Goal: Task Accomplishment & Management: Manage account settings

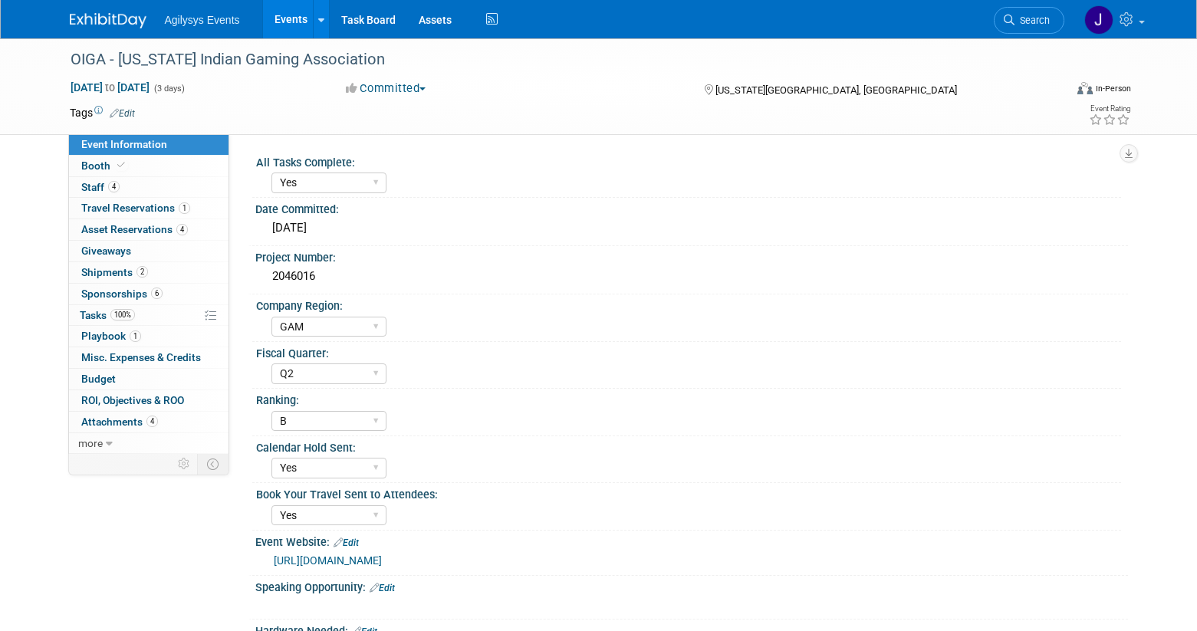
select select "Yes"
select select "GAM"
select select "Q2"
select select "B"
select select "Yes"
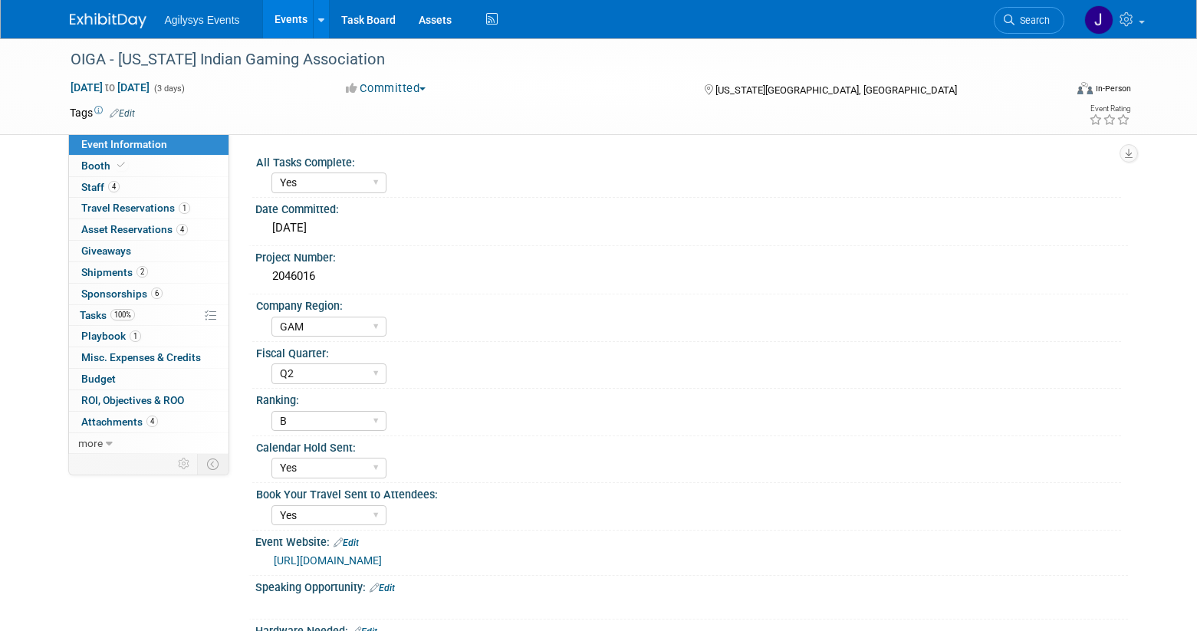
select select "Yes"
click at [140, 168] on link "Booth" at bounding box center [148, 166] width 159 height 21
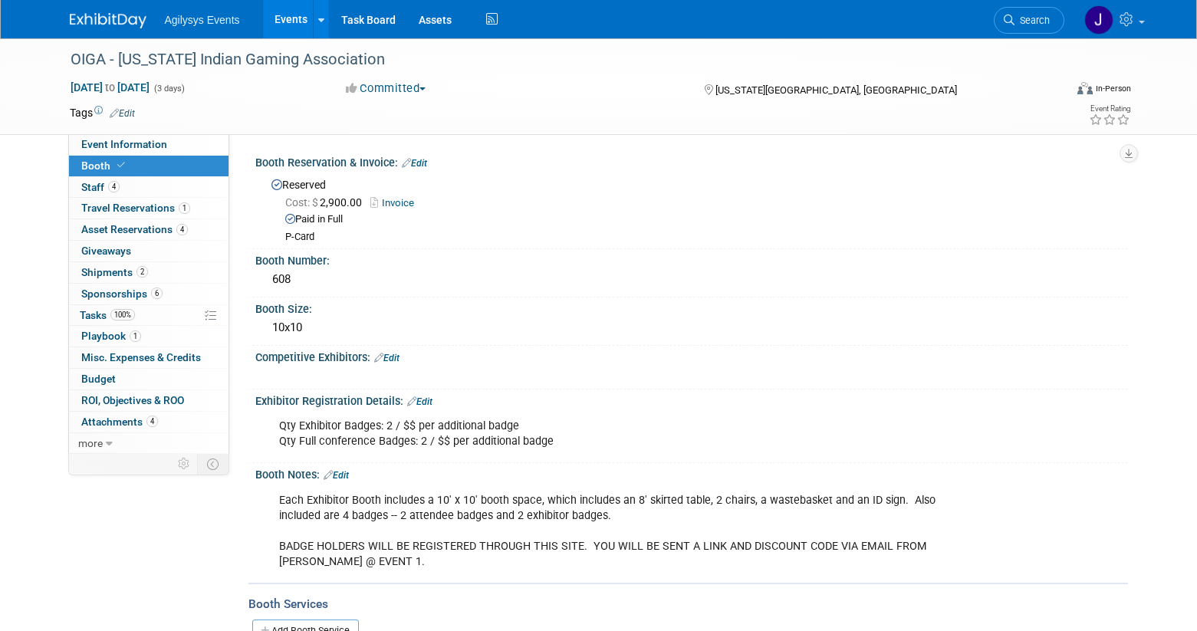
click at [288, 22] on link "Events" at bounding box center [291, 19] width 56 height 38
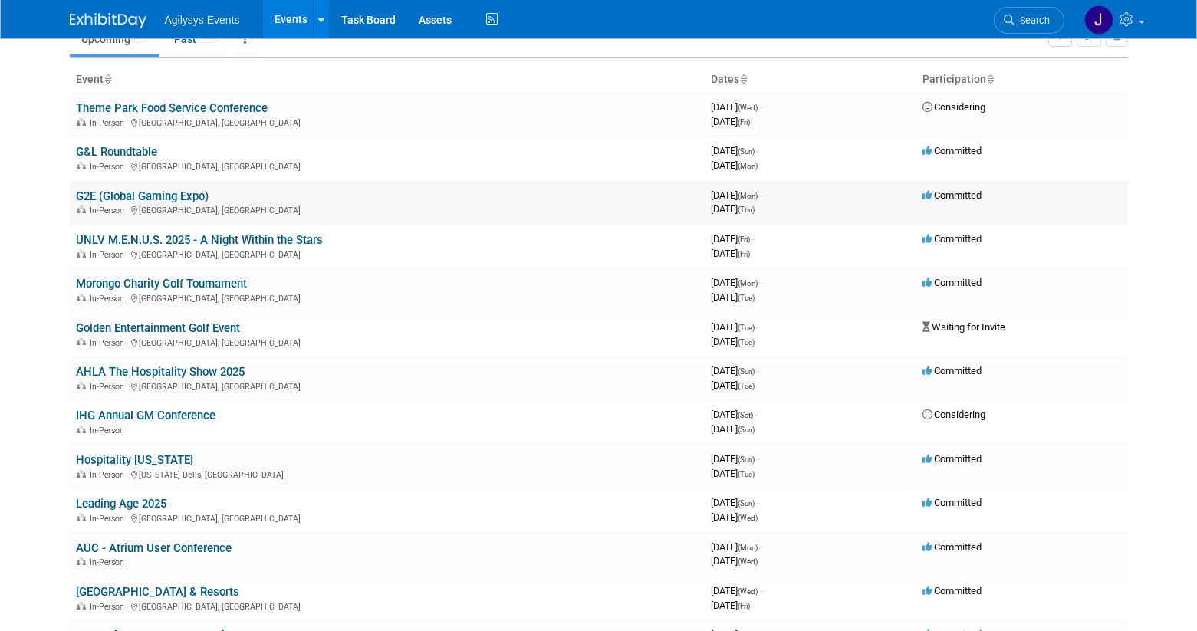
scroll to position [109, 0]
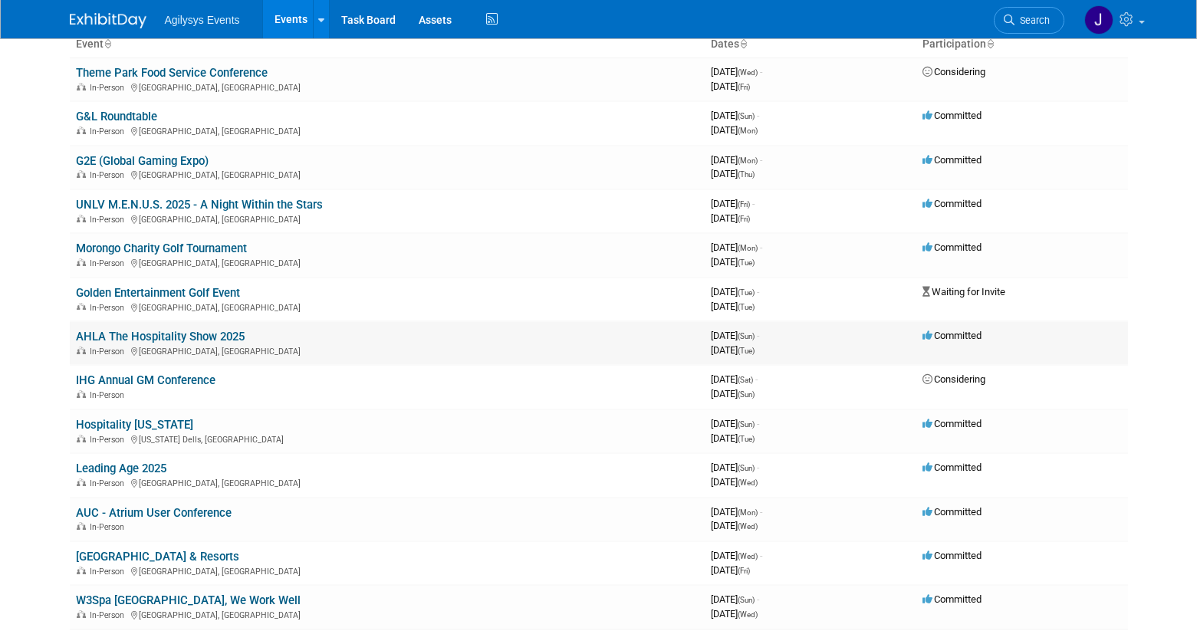
click at [198, 333] on link "AHLA The Hospitality Show 2025" at bounding box center [160, 337] width 169 height 14
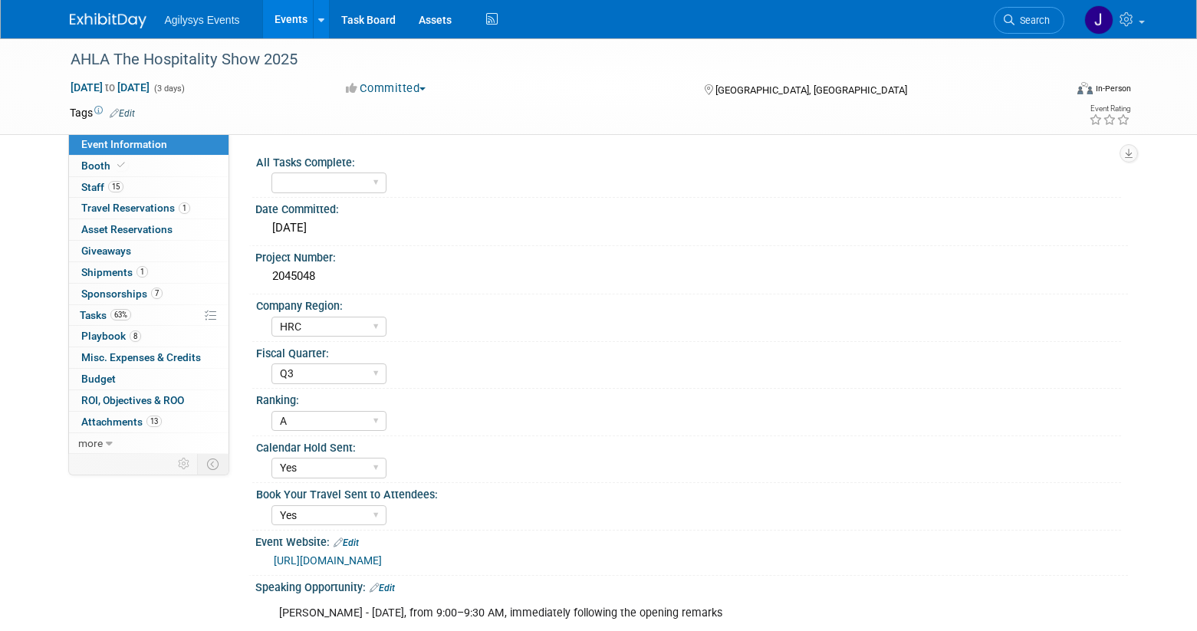
select select "HRC"
select select "Q3"
select select "A"
select select "Yes"
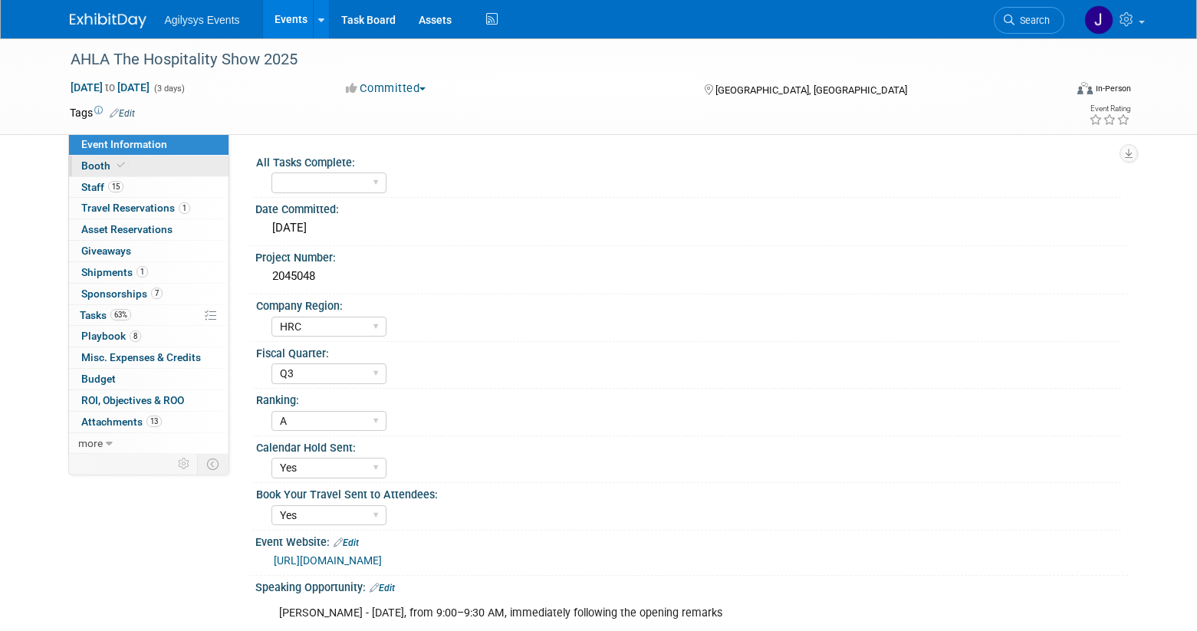
click at [111, 163] on span "Booth" at bounding box center [104, 165] width 47 height 12
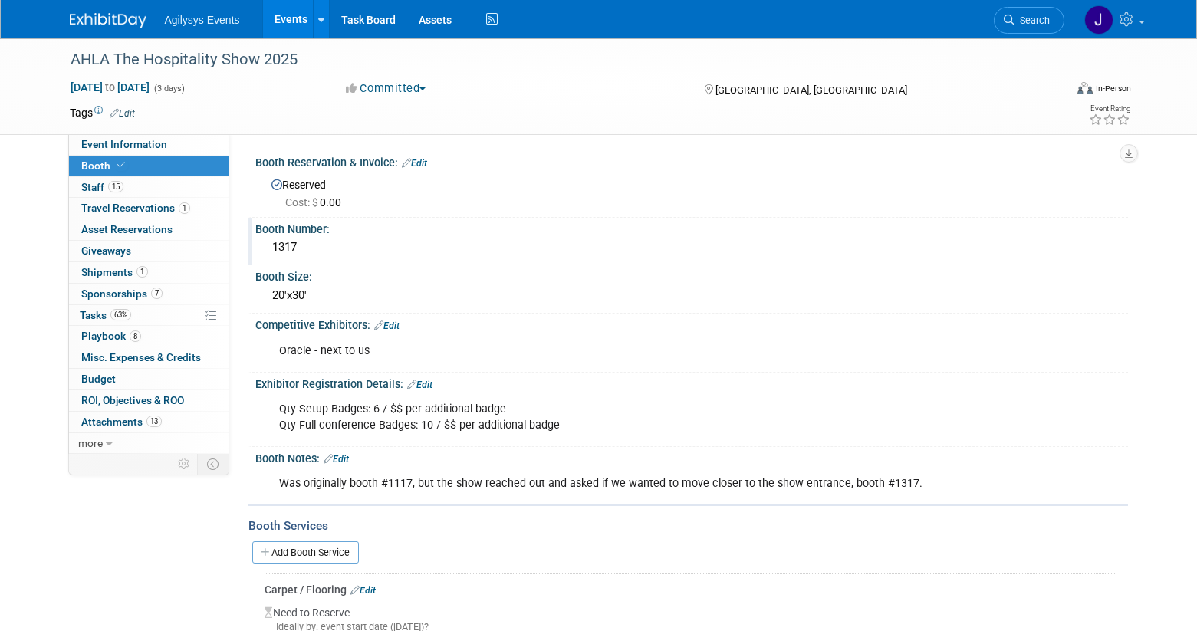
drag, startPoint x: 326, startPoint y: 241, endPoint x: 251, endPoint y: 245, distance: 75.2
click at [251, 245] on div "Booth Number: 1317" at bounding box center [687, 242] width 879 height 48
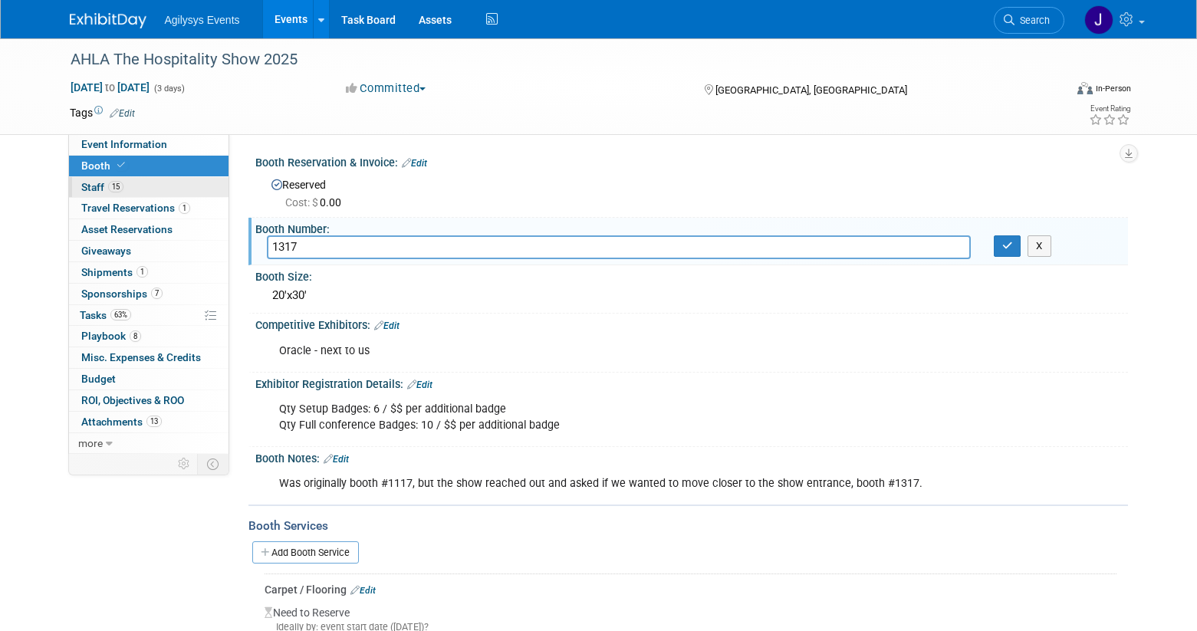
click at [145, 188] on link "15 Staff 15" at bounding box center [148, 187] width 159 height 21
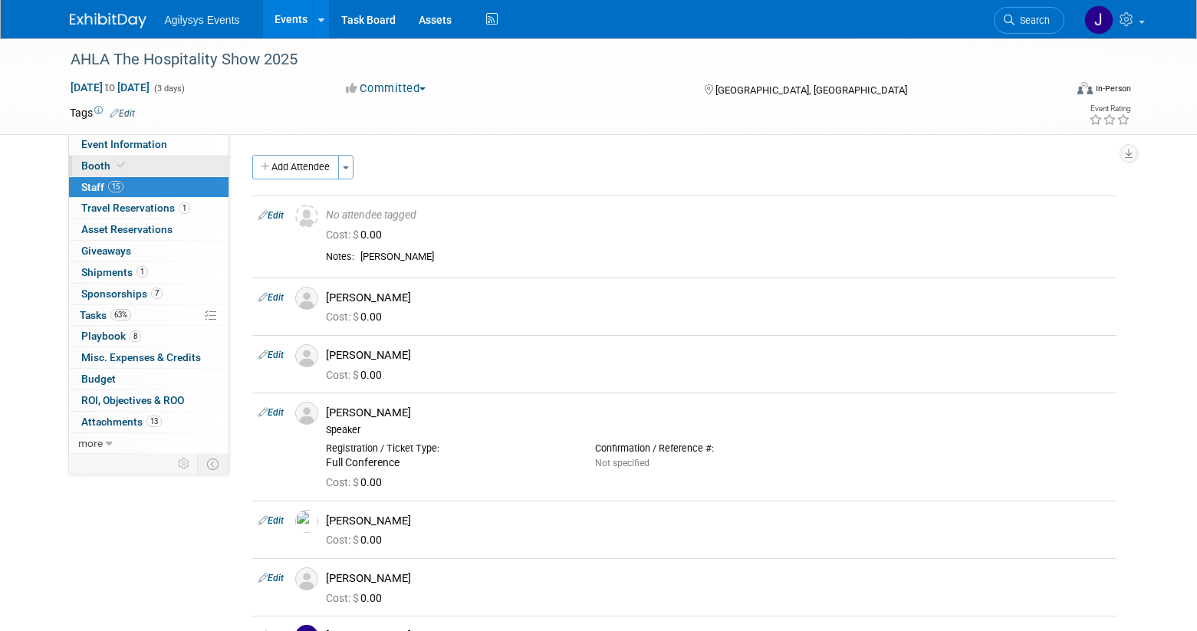
click at [151, 166] on link "Booth" at bounding box center [148, 166] width 159 height 21
